Goal: Find specific page/section: Find specific page/section

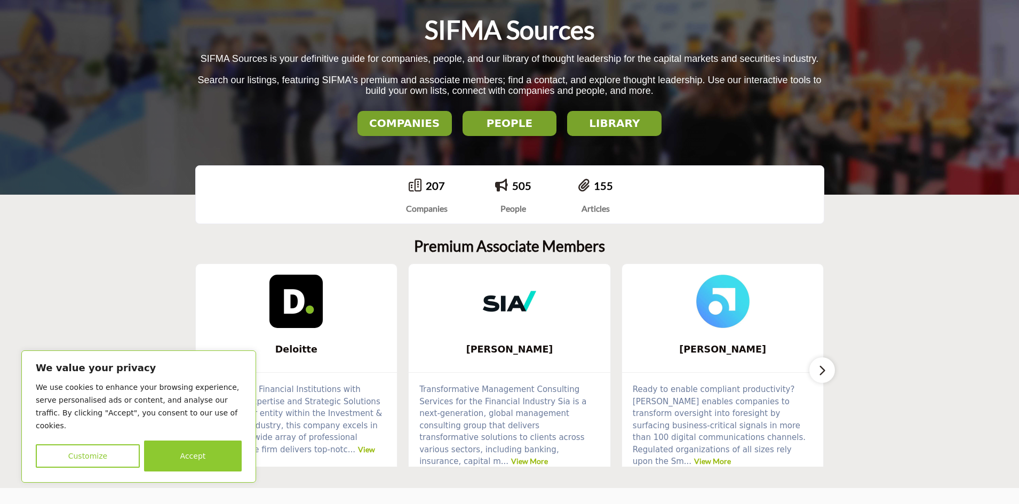
scroll to position [142, 0]
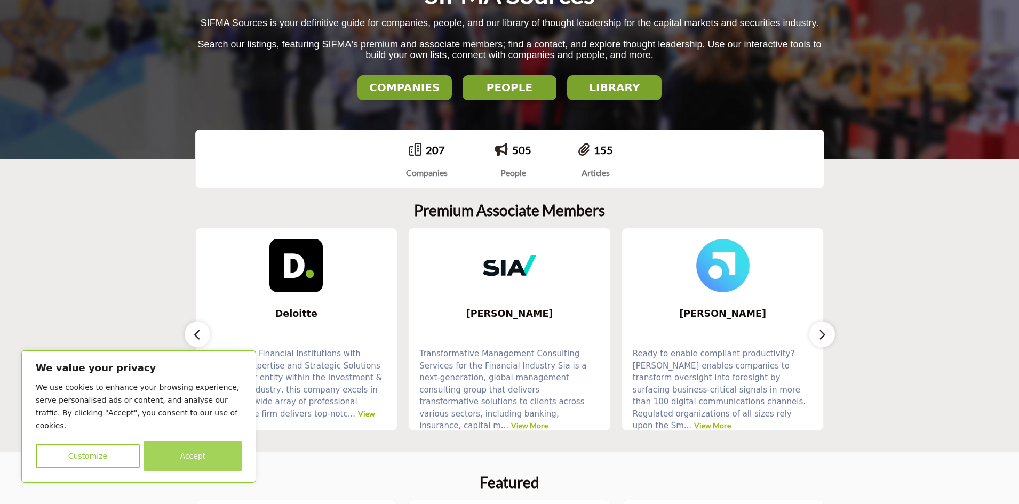
click at [192, 459] on button "Accept" at bounding box center [193, 456] width 98 height 31
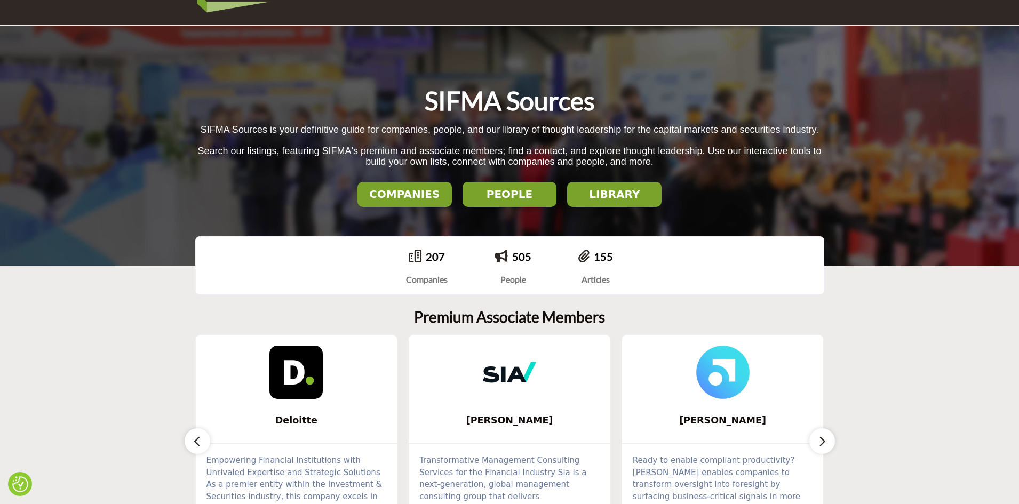
scroll to position [0, 0]
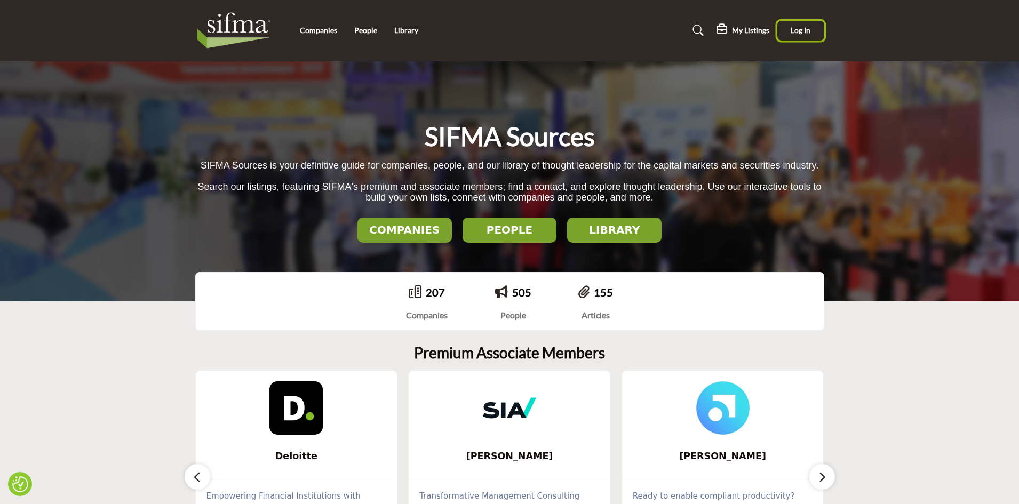
click at [809, 30] on span "Log In" at bounding box center [801, 30] width 20 height 9
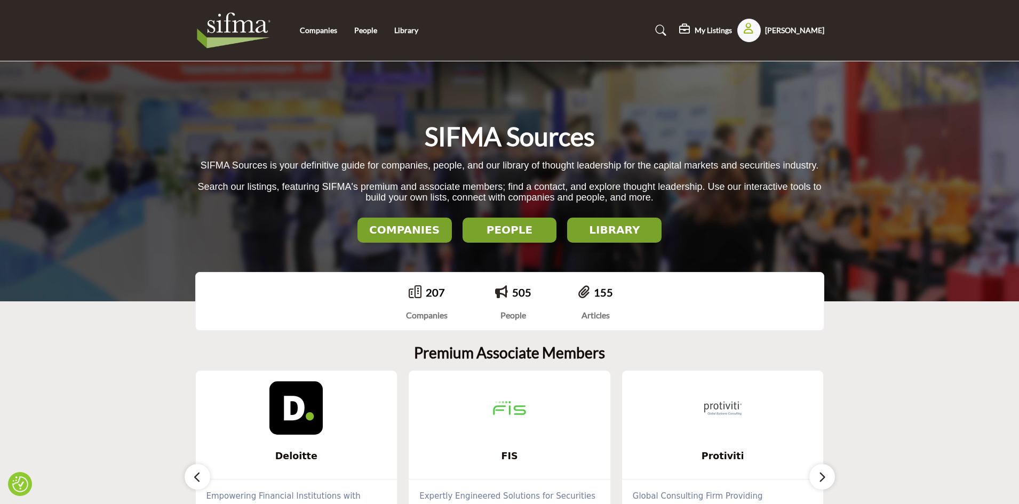
click at [719, 23] on div "My Listings Pricing My Listings No listing found!" at bounding box center [751, 30] width 145 height 23
click at [719, 29] on h5 "My Listings" at bounding box center [713, 31] width 37 height 10
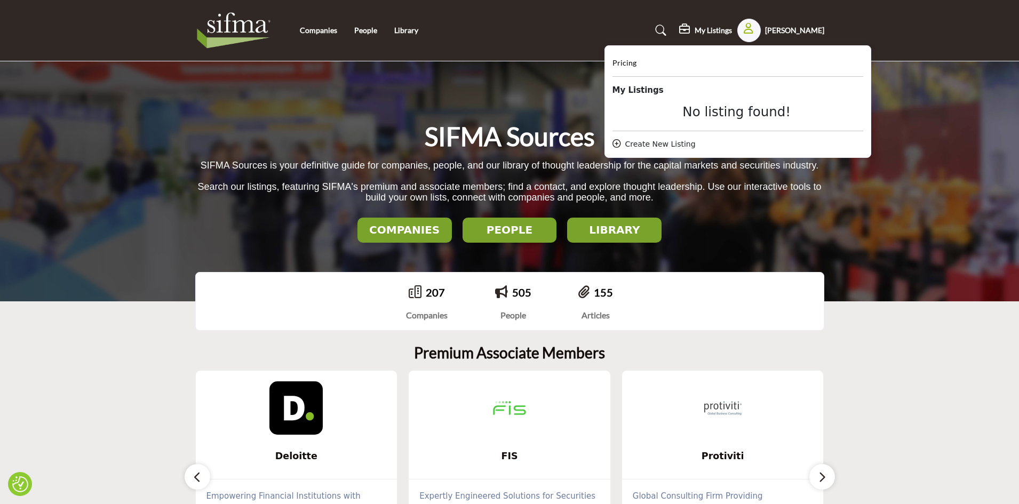
click at [898, 218] on div "SIFMA Sources SIFMA Sources is your definitive guide for companies, people, and…" at bounding box center [509, 181] width 1019 height 240
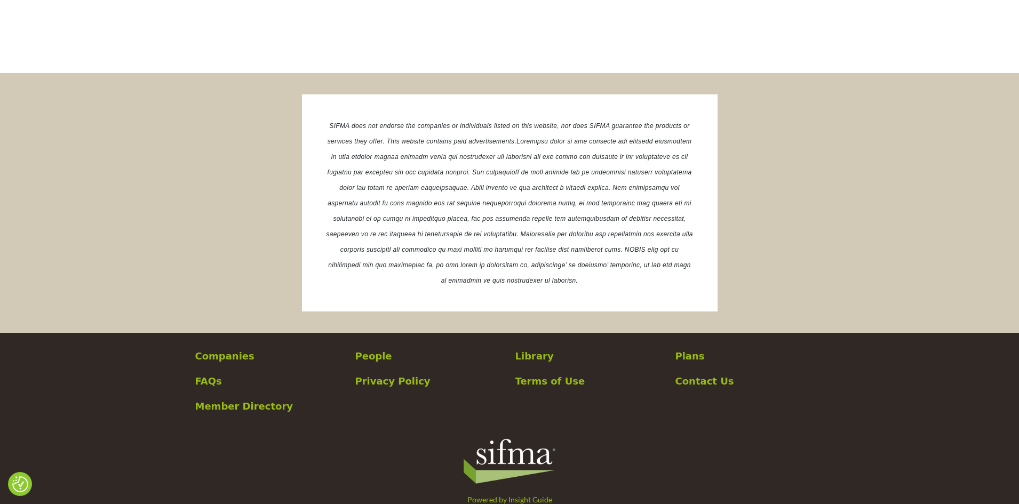
scroll to position [1992, 0]
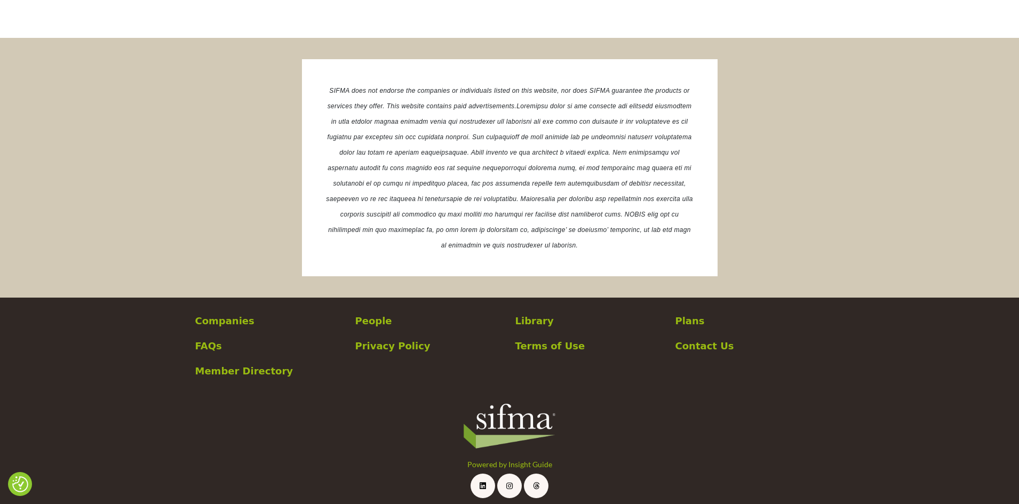
click at [264, 367] on p "Member Directory" at bounding box center [269, 371] width 149 height 14
click at [862, 269] on section "SIFMA does not endorse the companies or individuals listed on this website, nor…" at bounding box center [509, 168] width 1019 height 260
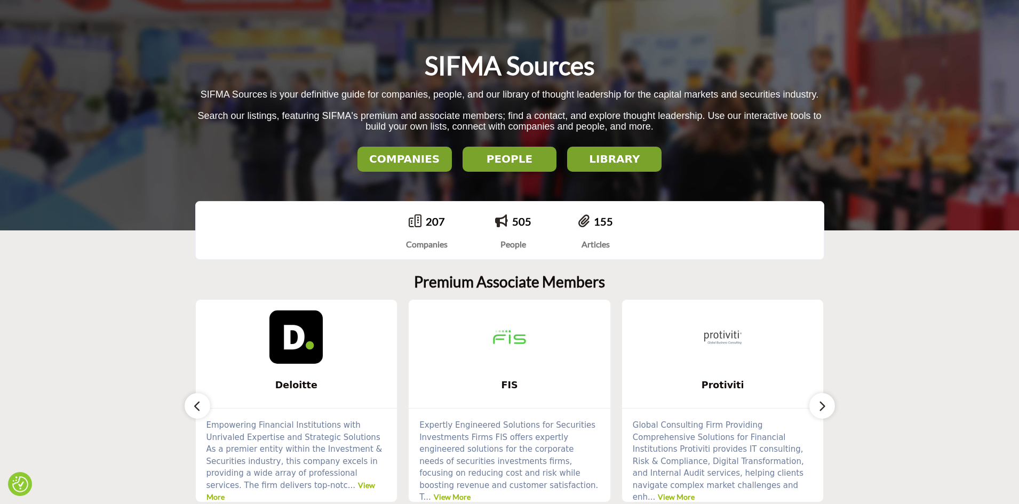
scroll to position [0, 0]
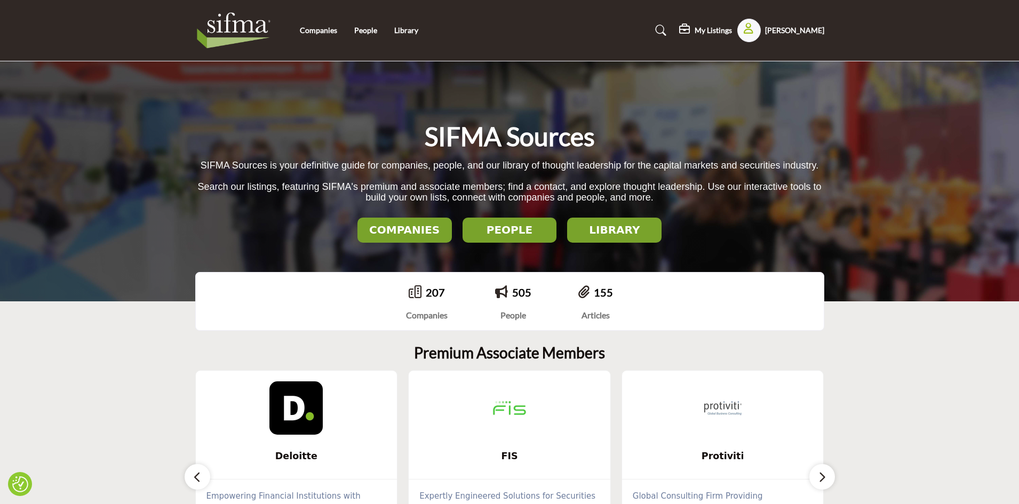
click at [667, 23] on link at bounding box center [659, 30] width 28 height 17
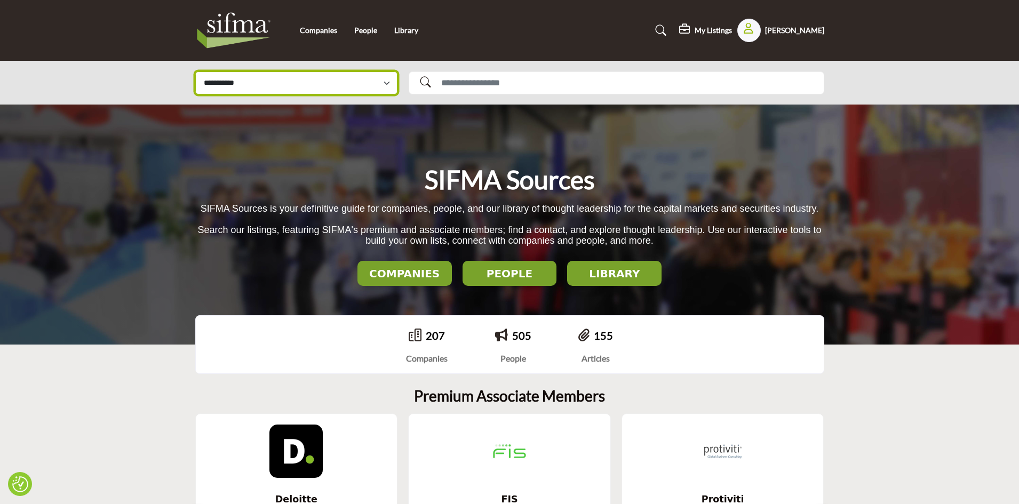
click at [381, 81] on select "**********" at bounding box center [296, 83] width 202 height 23
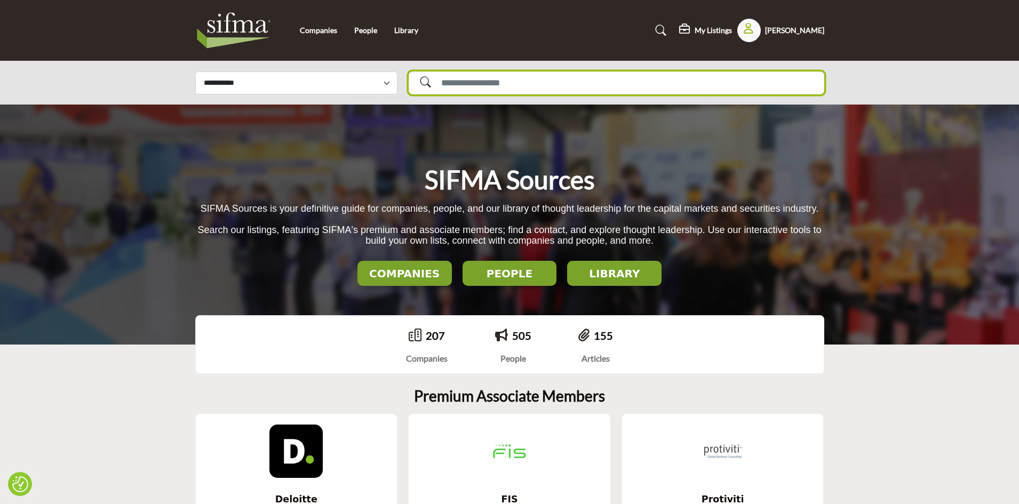
click at [468, 82] on input "Search Solutions" at bounding box center [617, 83] width 416 height 23
type input "**********"
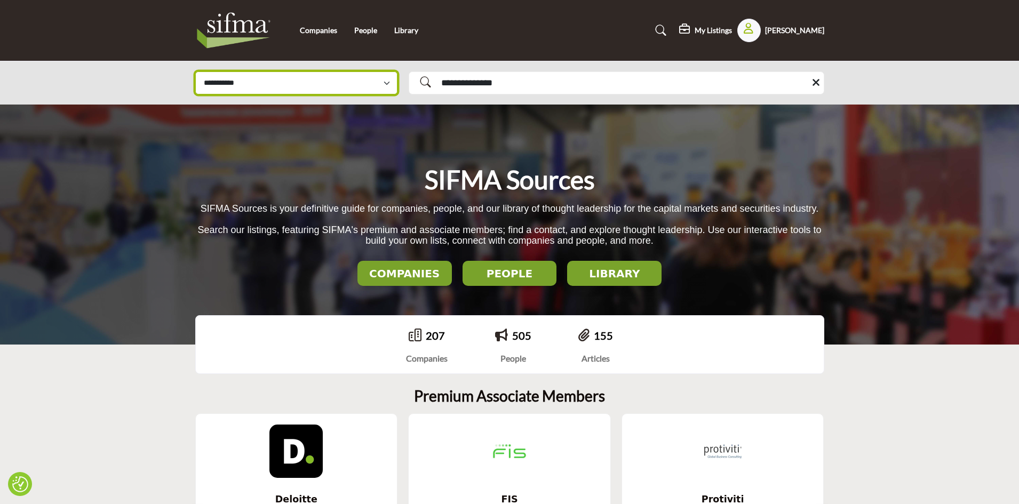
click at [354, 86] on select "**********" at bounding box center [296, 83] width 202 height 23
click at [817, 140] on div "SIFMA Sources SIFMA Sources is your definitive guide for companies, people, and…" at bounding box center [509, 225] width 1019 height 240
click at [636, 266] on button "LIBRARY" at bounding box center [614, 273] width 94 height 25
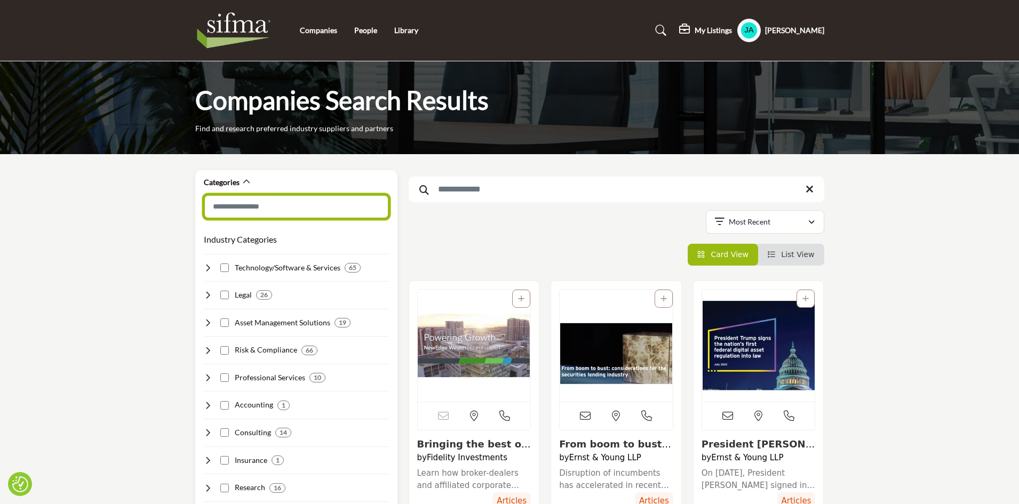
click at [307, 203] on input "Search Category" at bounding box center [296, 207] width 185 height 24
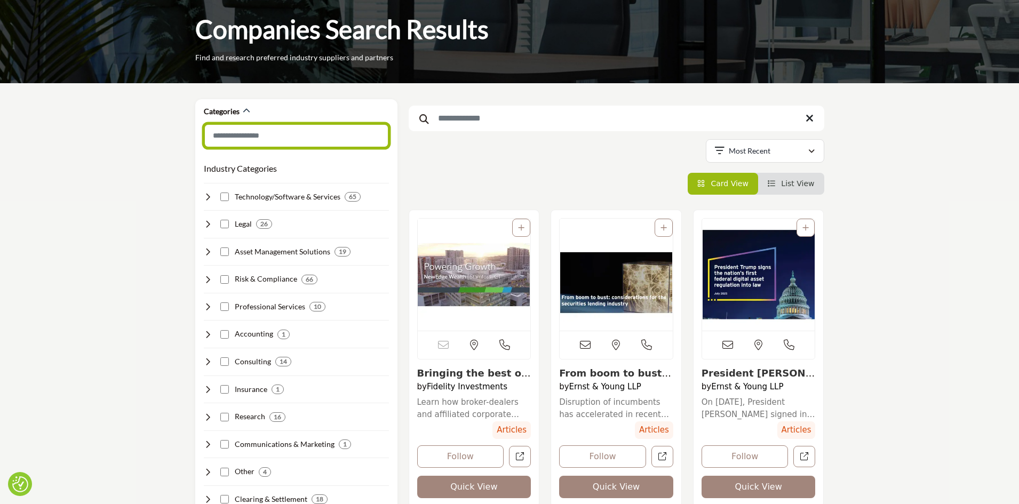
scroll to position [142, 0]
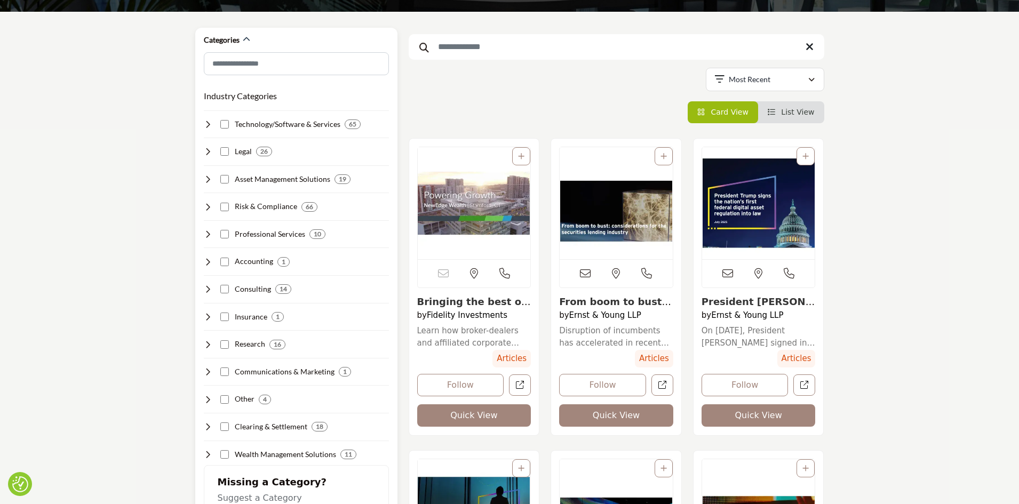
click at [205, 123] on icon at bounding box center [208, 124] width 9 height 9
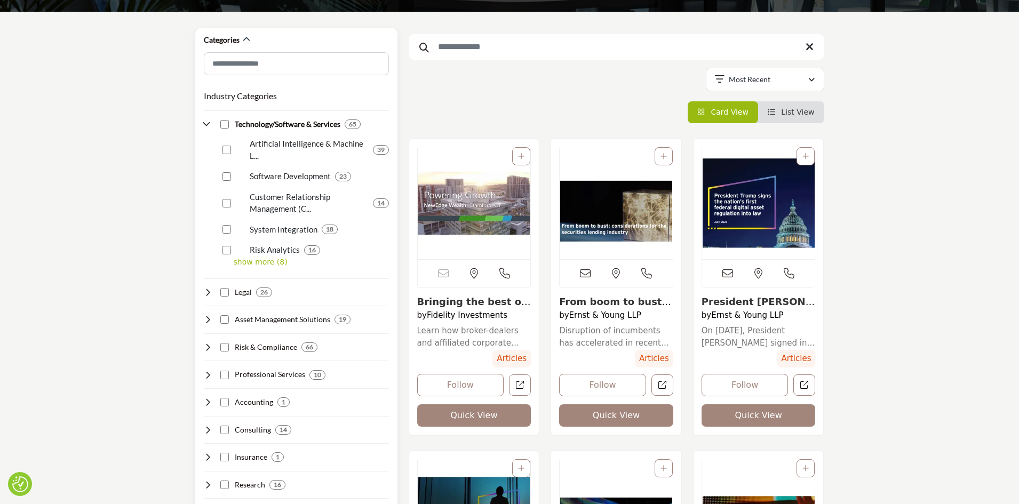
click at [243, 261] on p "show more (8)" at bounding box center [311, 262] width 155 height 11
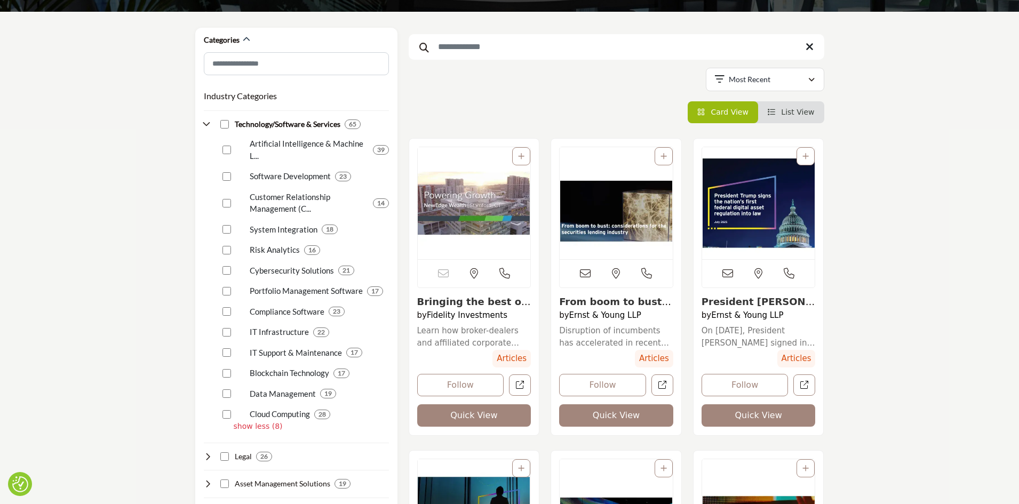
drag, startPoint x: 1003, startPoint y: 201, endPoint x: 948, endPoint y: 196, distance: 54.6
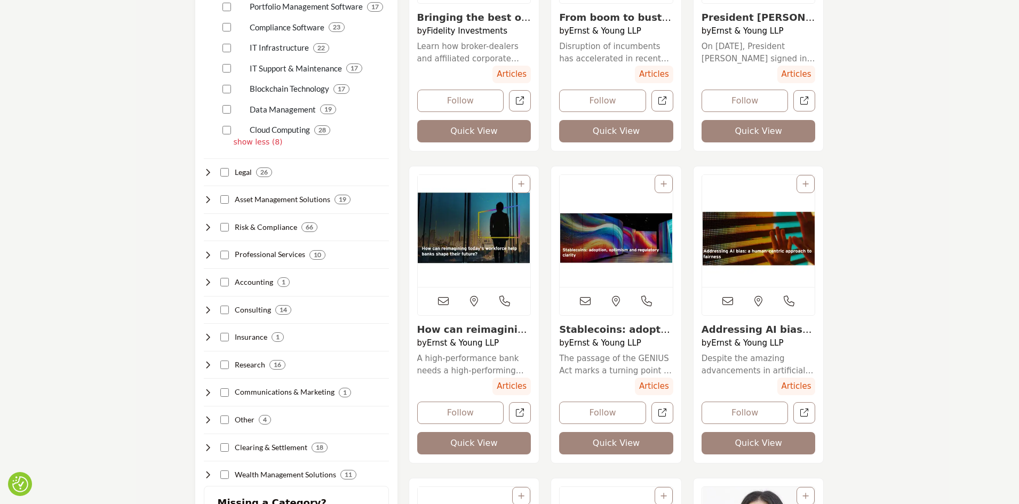
scroll to position [178, 0]
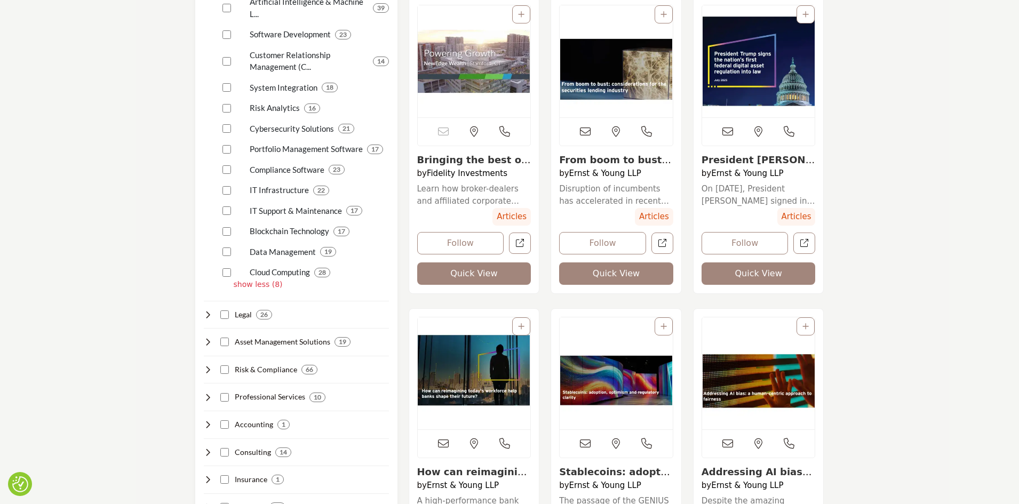
scroll to position [427, 0]
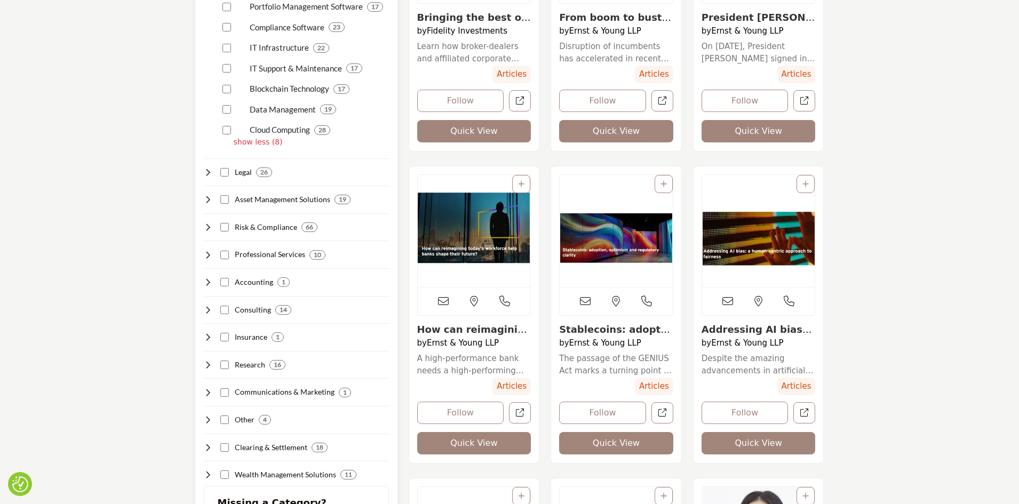
click at [209, 226] on icon at bounding box center [208, 227] width 9 height 9
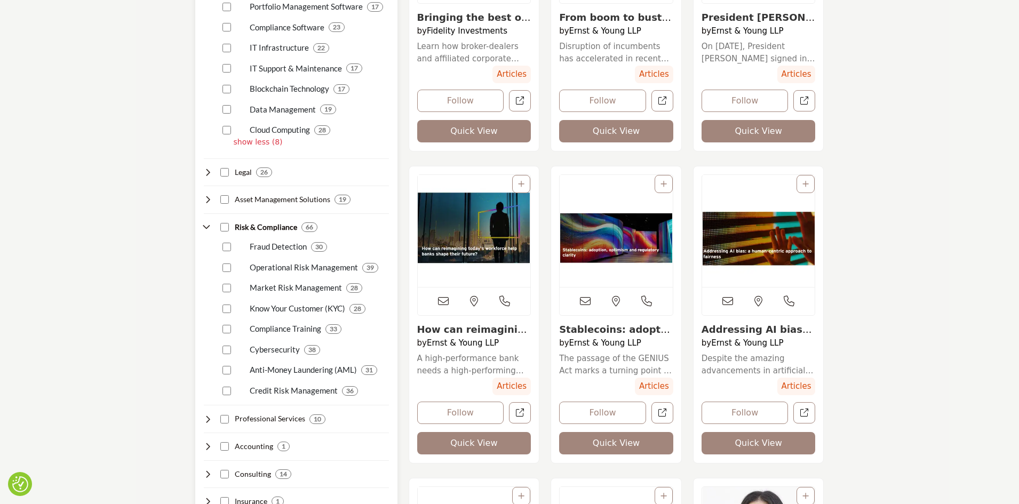
scroll to position [356, 0]
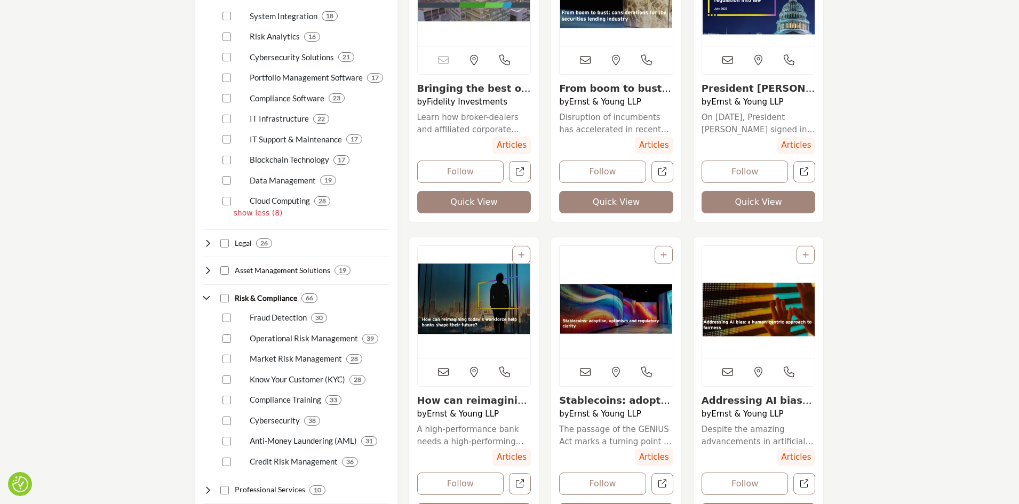
drag, startPoint x: 927, startPoint y: 182, endPoint x: 924, endPoint y: 187, distance: 6.0
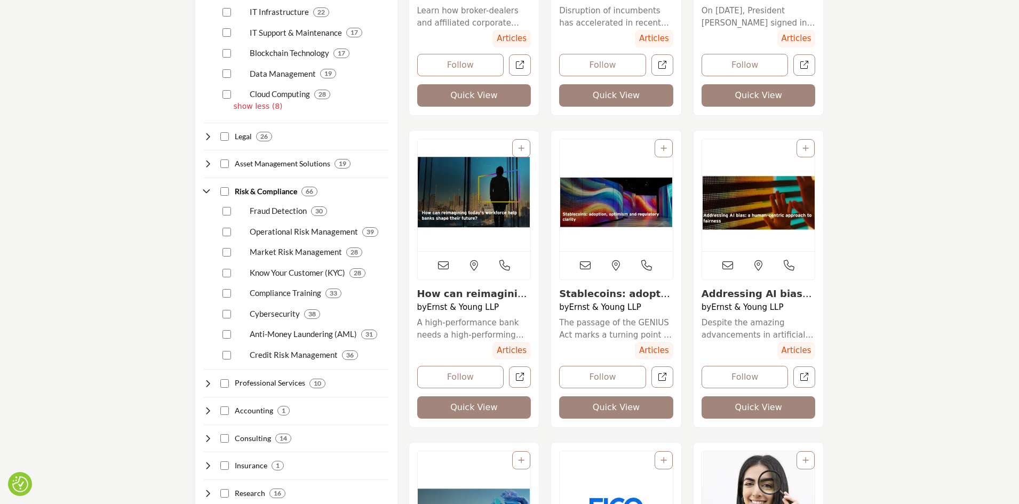
scroll to position [569, 0]
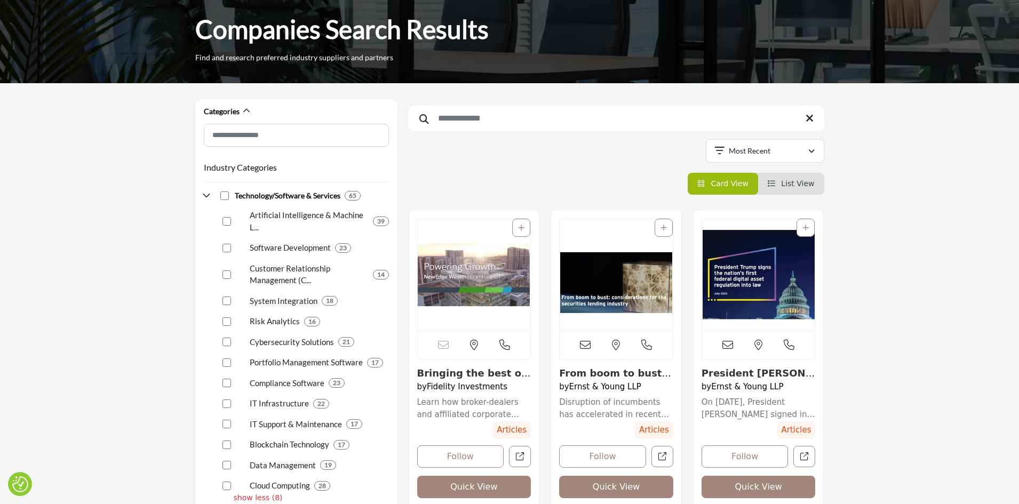
scroll to position [0, 0]
